Goal: Information Seeking & Learning: Learn about a topic

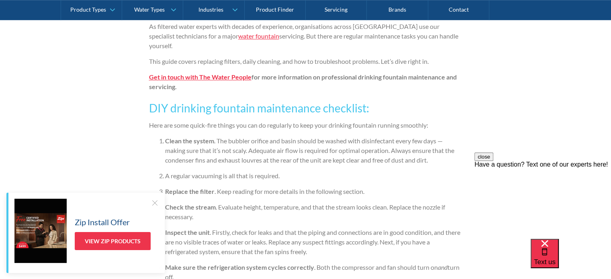
scroll to position [603, 0]
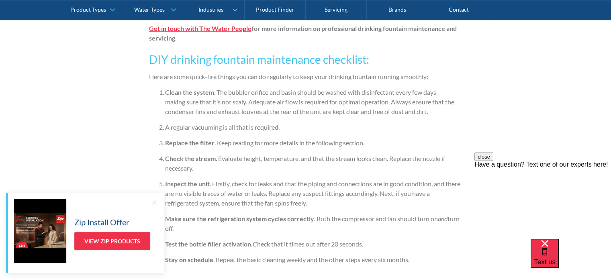
click at [156, 204] on div at bounding box center [154, 203] width 8 height 8
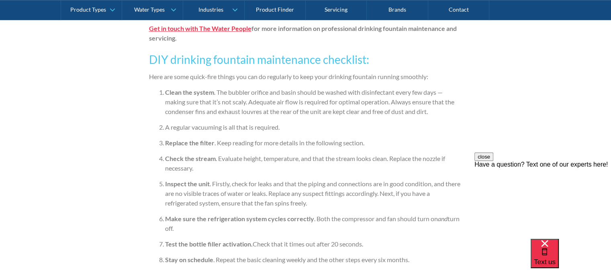
click at [493, 161] on button "close" at bounding box center [483, 157] width 19 height 8
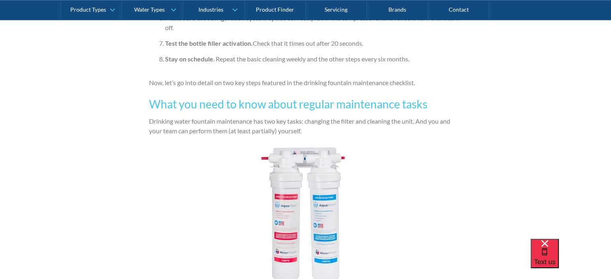
scroll to position [1004, 0]
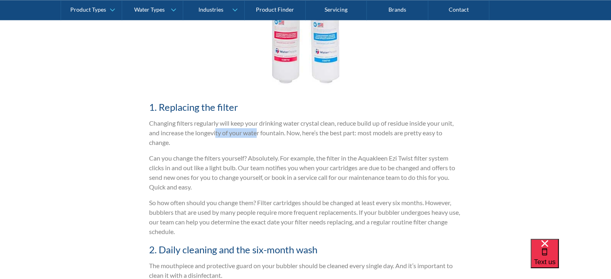
drag, startPoint x: 217, startPoint y: 133, endPoint x: 257, endPoint y: 135, distance: 40.2
click at [257, 135] on p "Changing filters regularly will keep your drinking water crystal clean, reduce …" at bounding box center [305, 132] width 313 height 29
click at [245, 157] on p "Can you change the filters yourself? Absolutely. For example, the filter in the…" at bounding box center [305, 172] width 313 height 39
drag, startPoint x: 196, startPoint y: 154, endPoint x: 322, endPoint y: 155, distance: 126.5
click at [322, 155] on p "Can you change the filters yourself? Absolutely. For example, the filter in the…" at bounding box center [305, 172] width 313 height 39
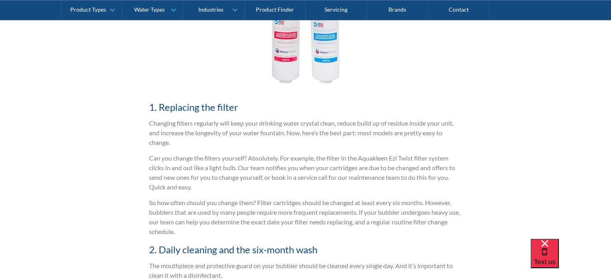
click at [294, 176] on p "Can you change the filters yourself? Absolutely. For example, the filter in the…" at bounding box center [305, 172] width 313 height 39
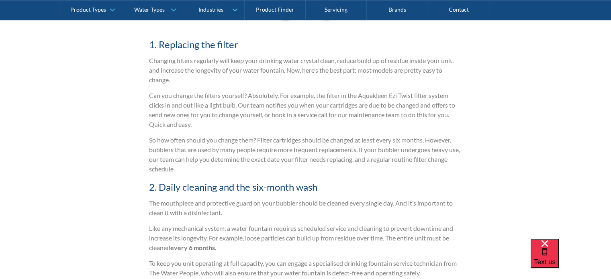
scroll to position [1085, 0]
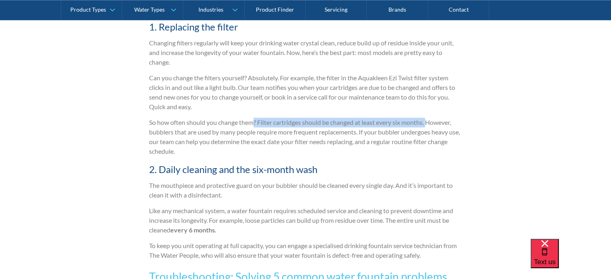
drag, startPoint x: 253, startPoint y: 121, endPoint x: 429, endPoint y: 127, distance: 175.6
click at [429, 127] on p "So how often should you change them? Filter cartridges should be changed at lea…" at bounding box center [305, 137] width 313 height 39
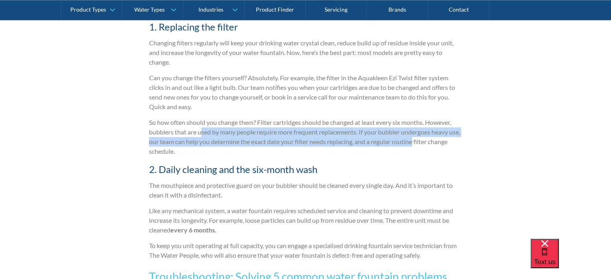
drag, startPoint x: 202, startPoint y: 133, endPoint x: 429, endPoint y: 137, distance: 227.4
click at [429, 137] on p "So how often should you change them? Filter cartridges should be changed at lea…" at bounding box center [305, 137] width 313 height 39
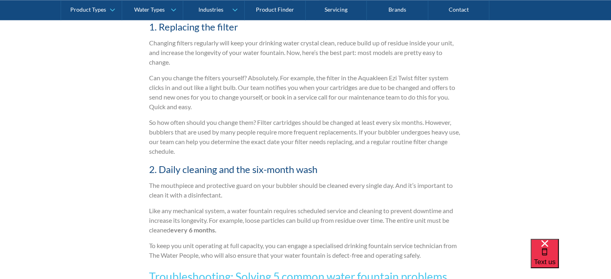
click at [216, 147] on p "So how often should you change them? Filter cartridges should be changed at lea…" at bounding box center [305, 137] width 313 height 39
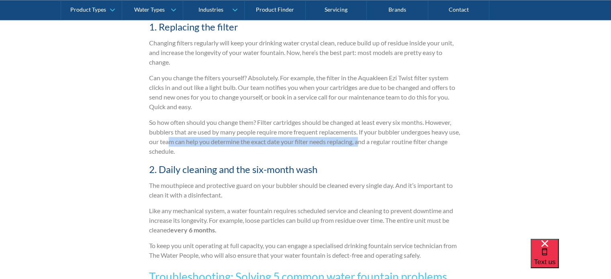
drag, startPoint x: 181, startPoint y: 141, endPoint x: 373, endPoint y: 144, distance: 192.0
click at [373, 144] on p "So how often should you change them? Filter cartridges should be changed at lea…" at bounding box center [305, 137] width 313 height 39
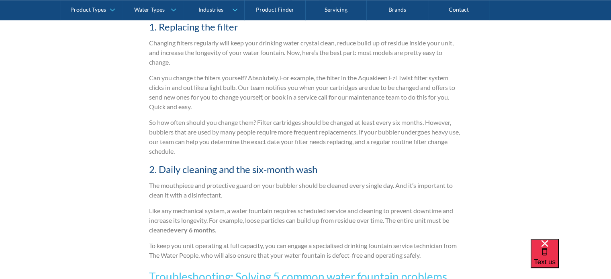
click at [259, 151] on p "So how often should you change them? Filter cartridges should be changed at lea…" at bounding box center [305, 137] width 313 height 39
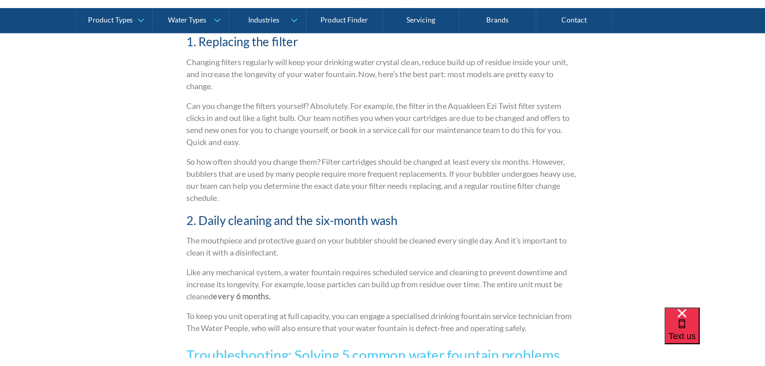
scroll to position [1125, 0]
